Goal: Register for event/course

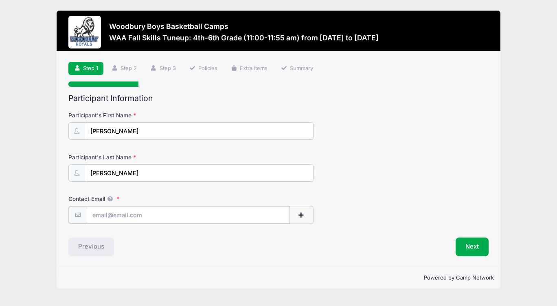
click at [173, 220] on input "Contact Email" at bounding box center [188, 215] width 203 height 18
type input "[EMAIL_ADDRESS][DOMAIN_NAME]"
click at [426, 223] on div "Contact Email [EMAIL_ADDRESS][DOMAIN_NAME]" at bounding box center [278, 209] width 420 height 28
click at [471, 243] on button "Next" at bounding box center [471, 245] width 33 height 19
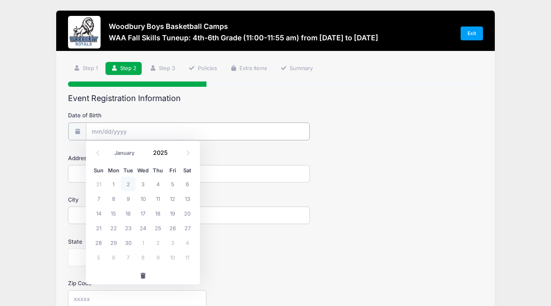
click at [155, 132] on input "Date of Birth" at bounding box center [197, 132] width 223 height 18
click at [141, 132] on input "Date of Birth" at bounding box center [197, 132] width 223 height 18
click at [137, 130] on input "Date of Birth" at bounding box center [197, 132] width 223 height 18
click at [165, 150] on input "2025" at bounding box center [162, 153] width 26 height 12
click at [173, 153] on span at bounding box center [173, 156] width 6 height 6
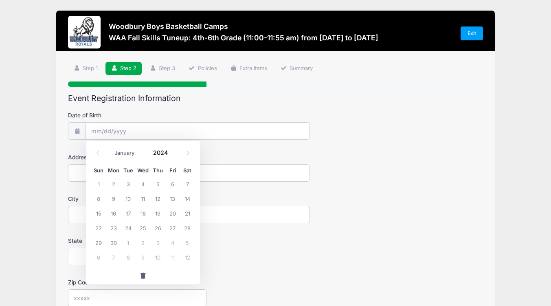
click at [173, 155] on span at bounding box center [173, 156] width 6 height 6
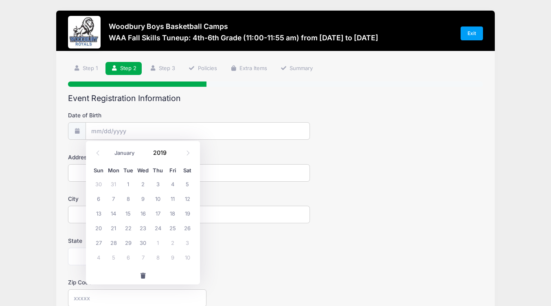
click at [173, 155] on span at bounding box center [173, 156] width 6 height 6
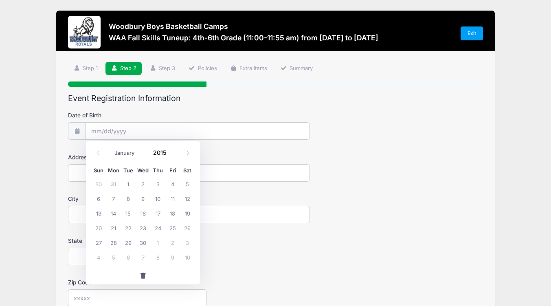
type input "2014"
click at [98, 157] on span at bounding box center [97, 153] width 13 height 14
click at [99, 156] on span at bounding box center [97, 153] width 13 height 14
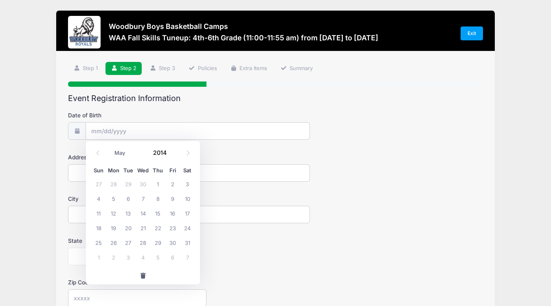
click at [99, 156] on span at bounding box center [97, 153] width 13 height 14
click at [101, 156] on span at bounding box center [97, 153] width 13 height 14
select select "0"
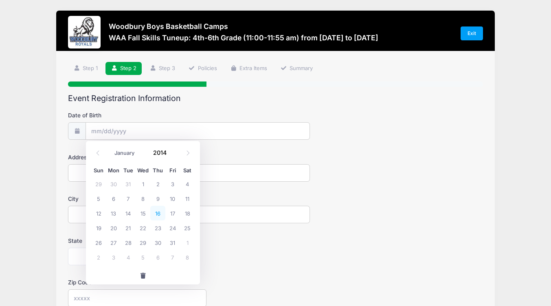
click at [158, 214] on span "16" at bounding box center [157, 213] width 15 height 15
type input "[DATE]"
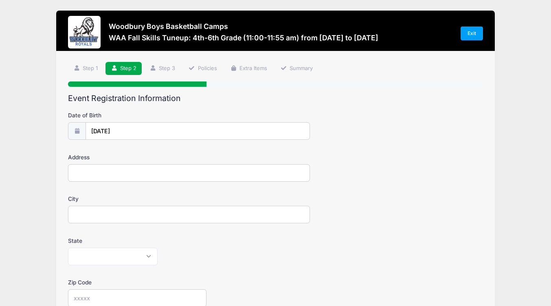
click at [127, 171] on input "Address" at bounding box center [189, 173] width 242 height 18
type input "[STREET_ADDRESS]"
type input "Woodbury"
select select "MN"
type input "55129"
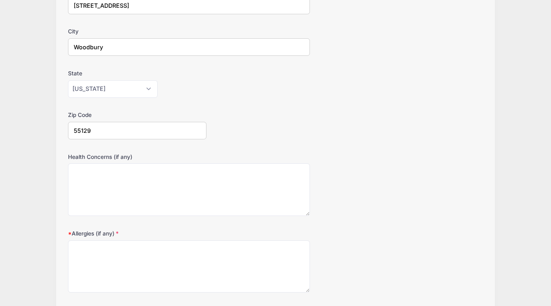
scroll to position [228, 0]
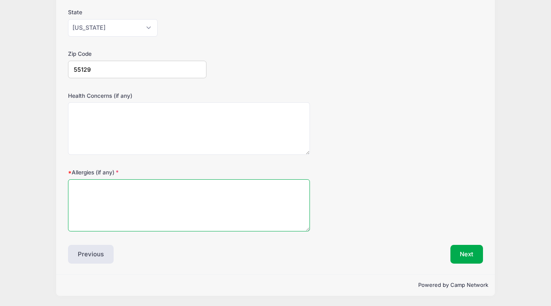
click at [162, 210] on textarea "Allergies (if any)" at bounding box center [189, 205] width 242 height 53
type textarea "None"
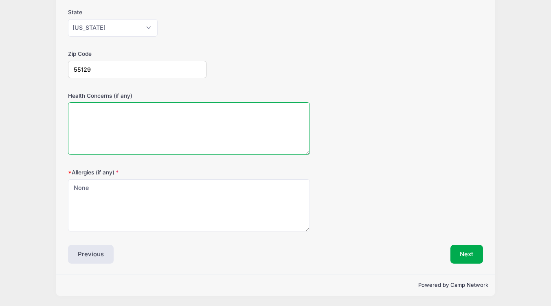
click at [161, 117] on textarea "Health Concerns (if any)" at bounding box center [189, 128] width 242 height 53
type textarea "None"
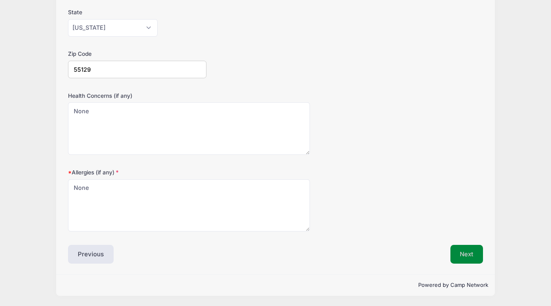
click at [462, 250] on button "Next" at bounding box center [466, 254] width 33 height 19
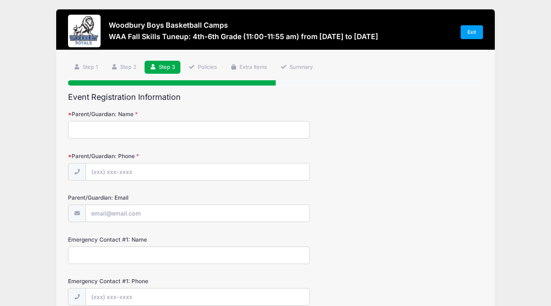
scroll to position [0, 0]
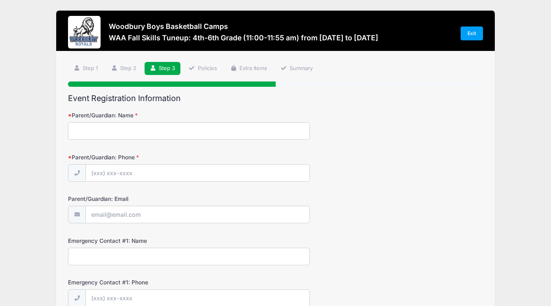
click at [136, 128] on input "Parent/Guardian: Name" at bounding box center [189, 131] width 242 height 18
click at [132, 130] on input "Parent/Guardian: Name" at bounding box center [189, 131] width 242 height 18
type input "[PERSON_NAME]"
click at [121, 176] on input "Parent/Guardian: Phone" at bounding box center [197, 173] width 223 height 18
type input "[PHONE_NUMBER]"
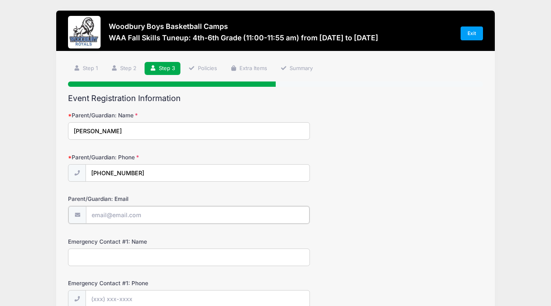
click at [122, 213] on input "Parent/Guardian: Email" at bounding box center [197, 215] width 223 height 18
type input "[EMAIL_ADDRESS][DOMAIN_NAME]"
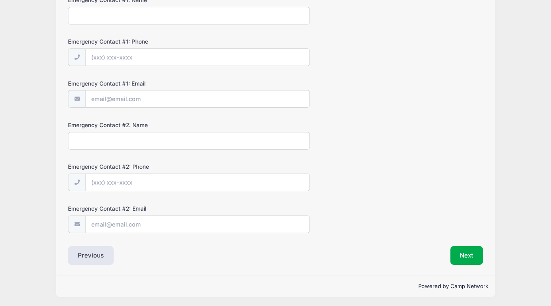
scroll to position [243, 0]
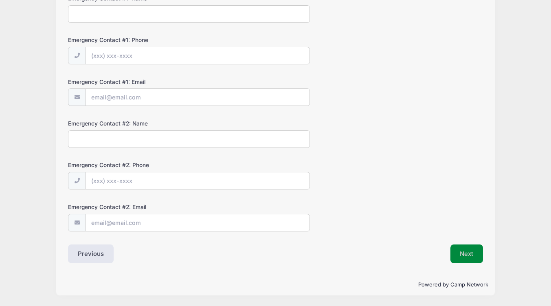
click at [466, 256] on button "Next" at bounding box center [466, 253] width 33 height 19
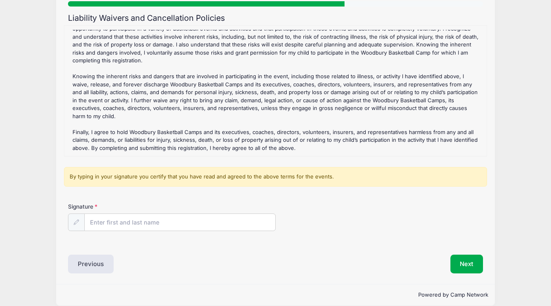
scroll to position [90, 0]
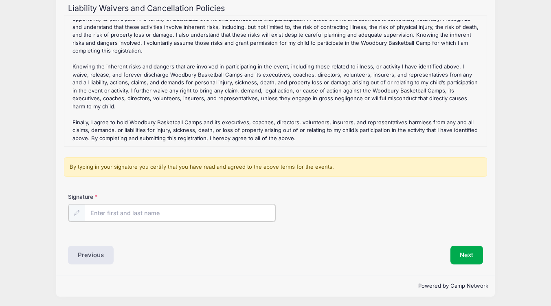
click at [118, 209] on input "Signature" at bounding box center [180, 213] width 190 height 18
type input "[PERSON_NAME]"
click at [192, 212] on input "[PERSON_NAME]" at bounding box center [180, 213] width 190 height 18
click at [339, 241] on div "Liability Waivers and Cancellation Policies WAA Fall Skills Tuneup: 4th-6th Gra…" at bounding box center [275, 134] width 415 height 260
click at [470, 250] on button "Next" at bounding box center [466, 254] width 33 height 19
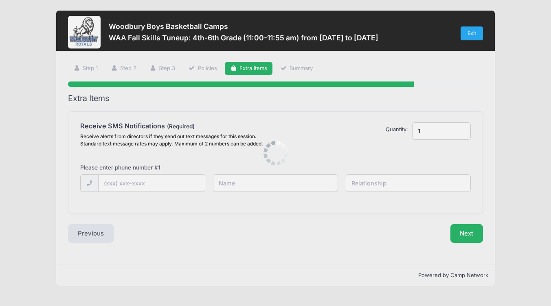
scroll to position [0, 0]
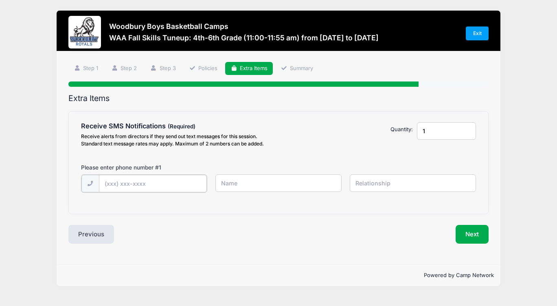
click at [182, 186] on input "text" at bounding box center [153, 184] width 108 height 18
type input "[PHONE_NUMBER]"
click at [244, 186] on input "text" at bounding box center [278, 183] width 127 height 18
type input "[PERSON_NAME]"
click at [374, 186] on input "text" at bounding box center [413, 183] width 127 height 18
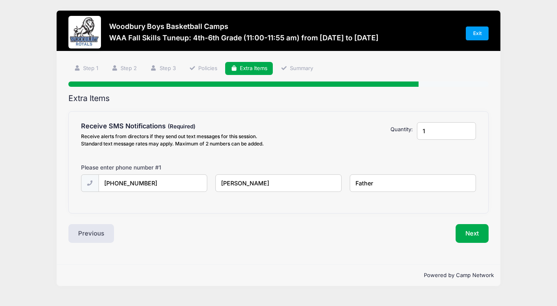
type input "Father"
click at [466, 235] on button "Next" at bounding box center [471, 233] width 33 height 19
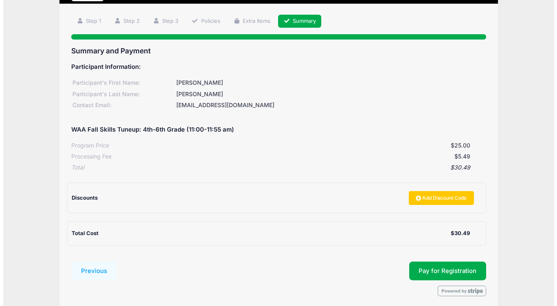
scroll to position [80, 0]
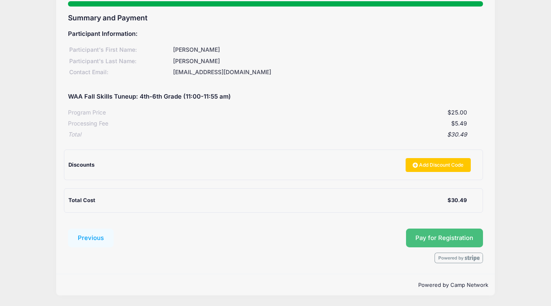
click at [432, 233] on button "Pay for Registration" at bounding box center [444, 237] width 77 height 19
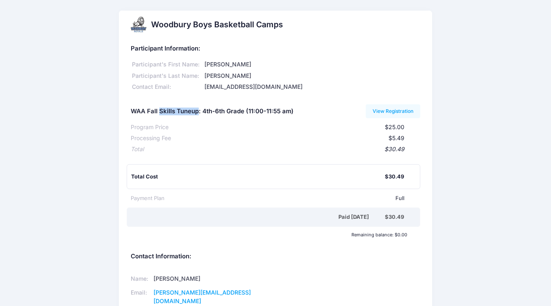
drag, startPoint x: 197, startPoint y: 110, endPoint x: 159, endPoint y: 112, distance: 38.7
click at [159, 112] on h5 "WAA Fall Skills Tuneup: 4th-6th Grade (11:00-11:55 am)" at bounding box center [212, 111] width 163 height 7
copy h5 "Skills Tuneup"
